Goal: Information Seeking & Learning: Learn about a topic

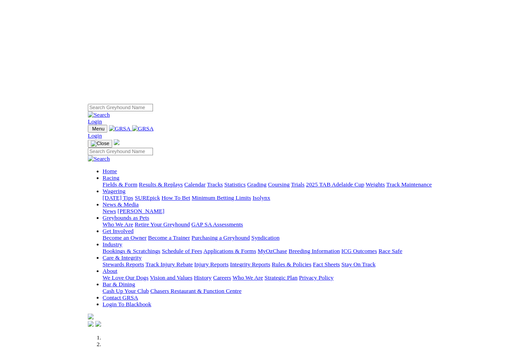
scroll to position [1, 0]
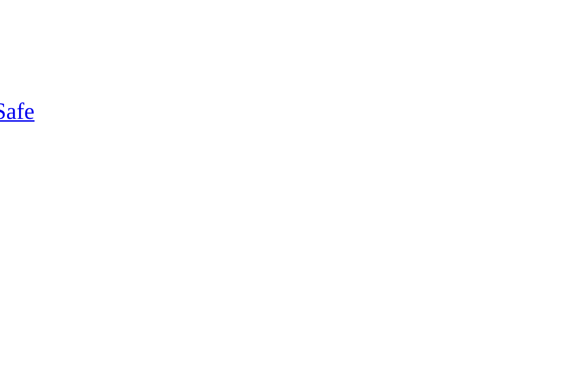
scroll to position [150, 0]
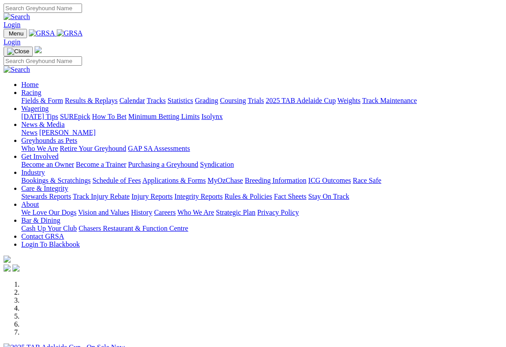
scroll to position [192, 0]
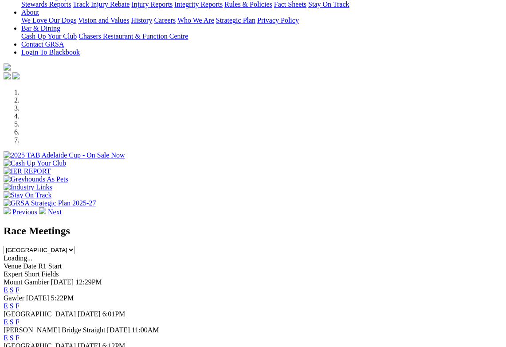
click at [358, 318] on div "E S F" at bounding box center [253, 322] width 499 height 8
click at [20, 318] on link "F" at bounding box center [18, 322] width 4 height 8
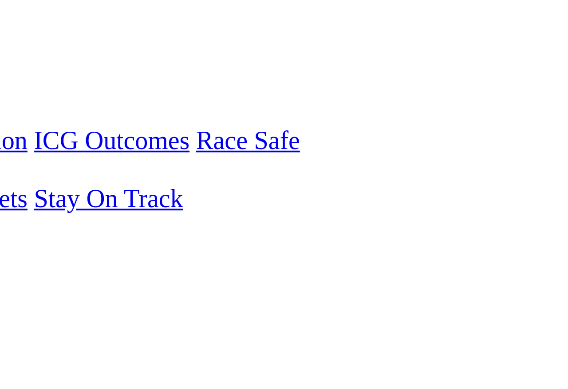
scroll to position [151, 0]
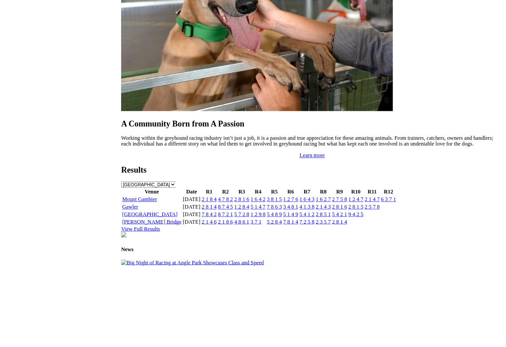
scroll to position [909, 0]
